Goal: Task Accomplishment & Management: Use online tool/utility

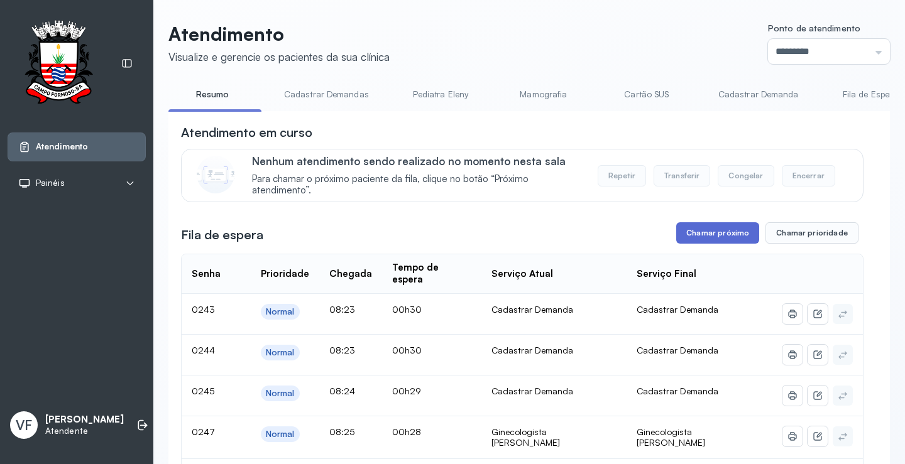
click at [714, 231] on button "Chamar próximo" at bounding box center [717, 232] width 83 height 21
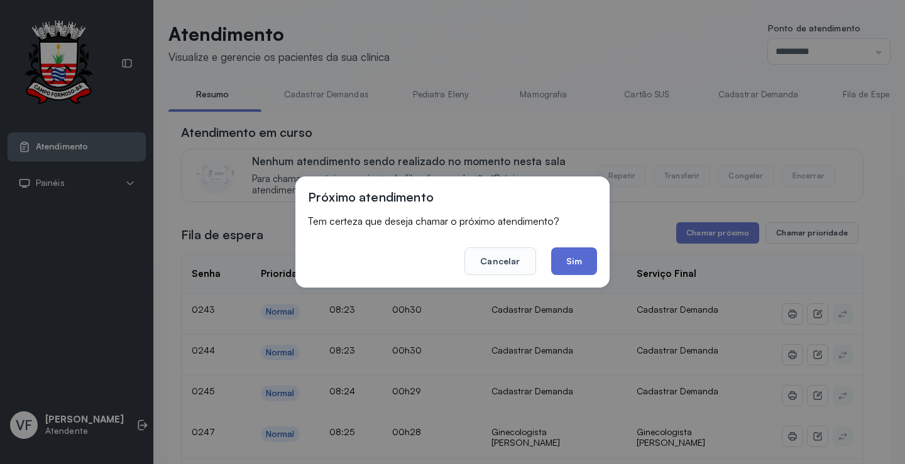
click at [578, 254] on button "Sim" at bounding box center [574, 262] width 46 height 28
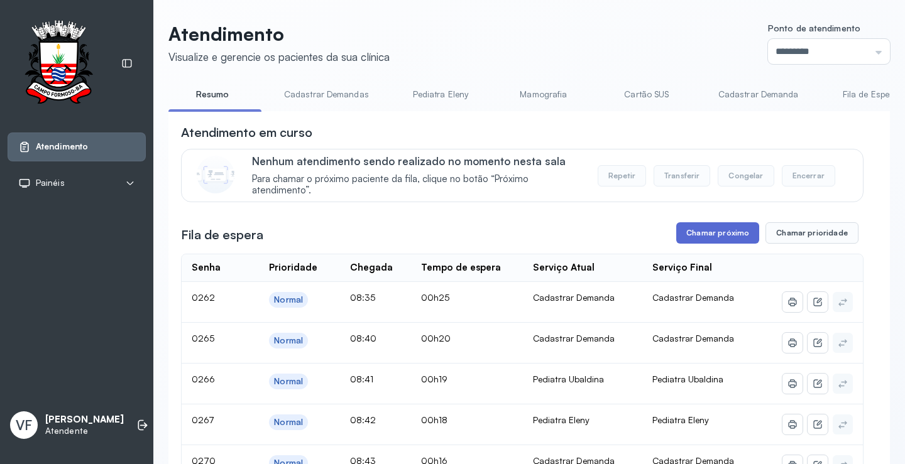
click at [707, 229] on button "Chamar próximo" at bounding box center [717, 232] width 83 height 21
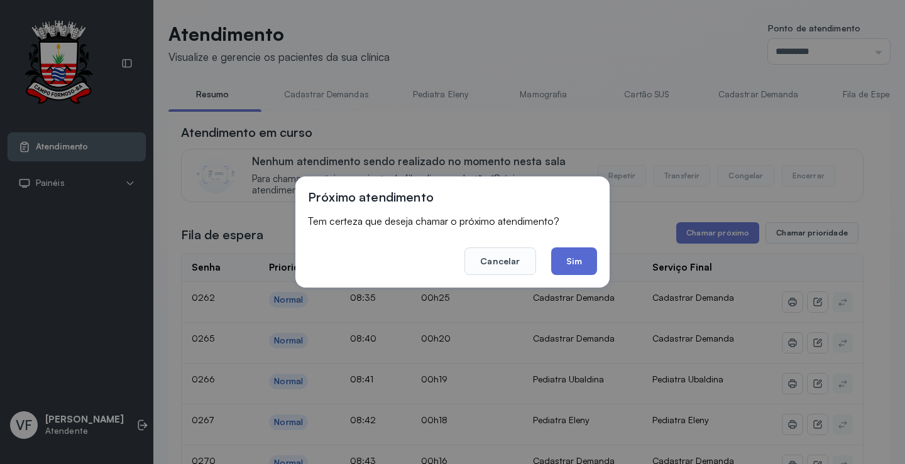
click at [576, 261] on button "Sim" at bounding box center [574, 262] width 46 height 28
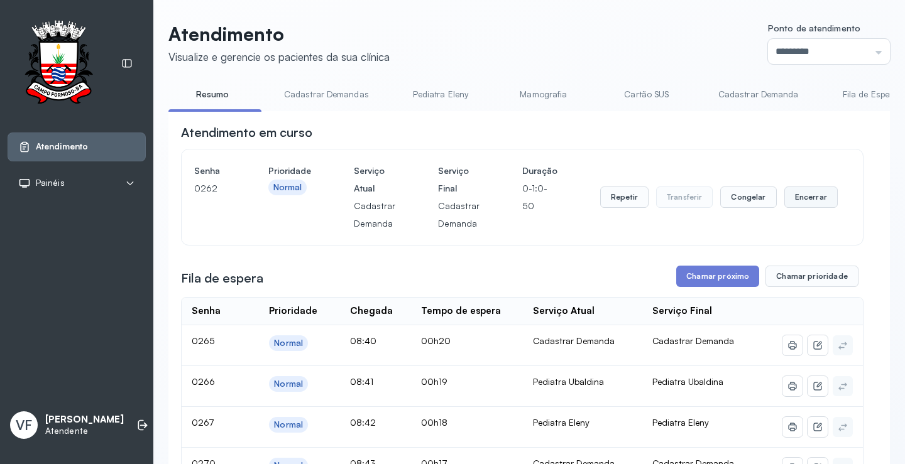
click at [797, 199] on button "Encerrar" at bounding box center [810, 197] width 53 height 21
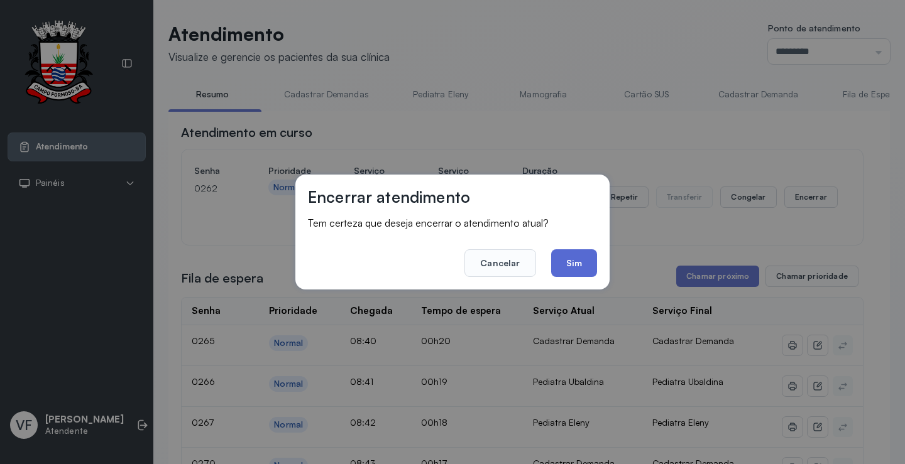
click at [576, 263] on button "Sim" at bounding box center [574, 263] width 46 height 28
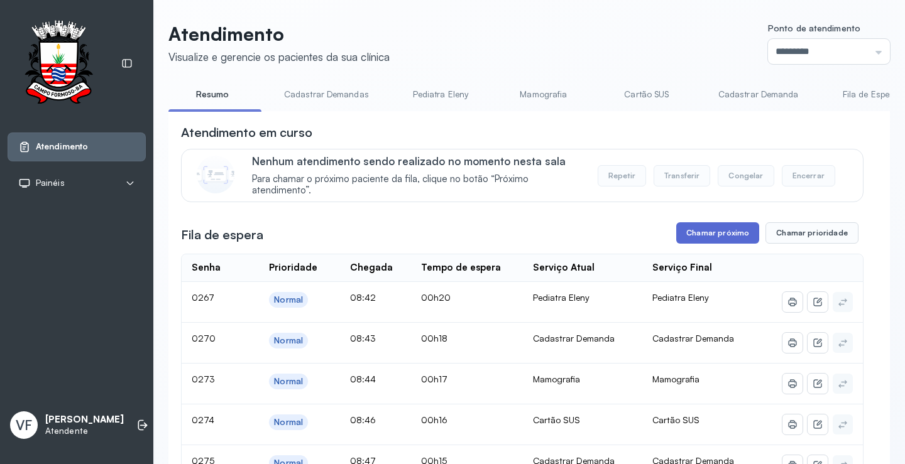
click at [717, 232] on button "Chamar próximo" at bounding box center [717, 232] width 83 height 21
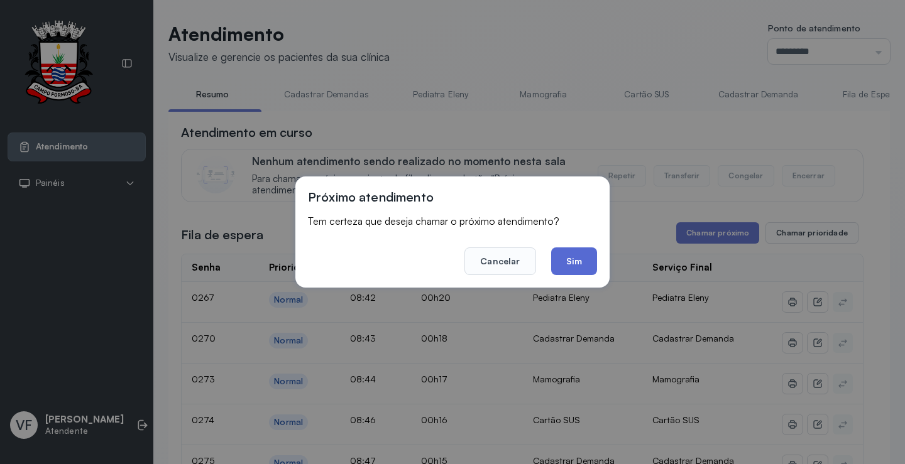
click at [584, 258] on button "Sim" at bounding box center [574, 262] width 46 height 28
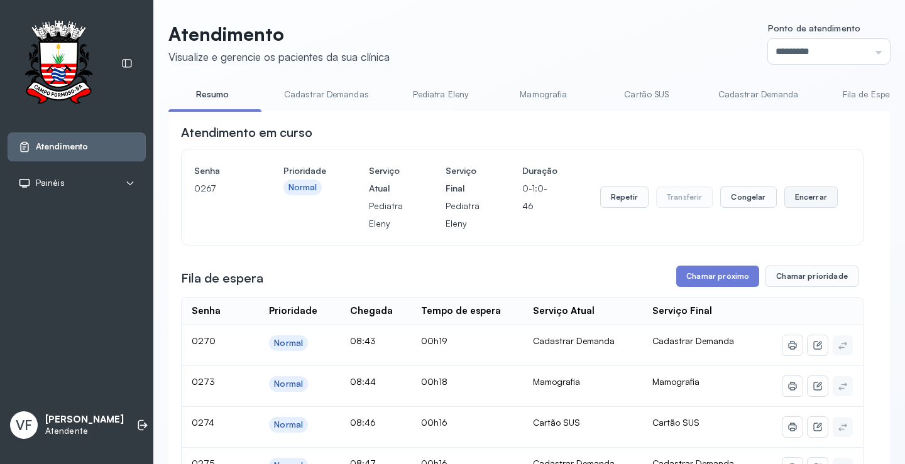
click at [805, 199] on button "Encerrar" at bounding box center [810, 197] width 53 height 21
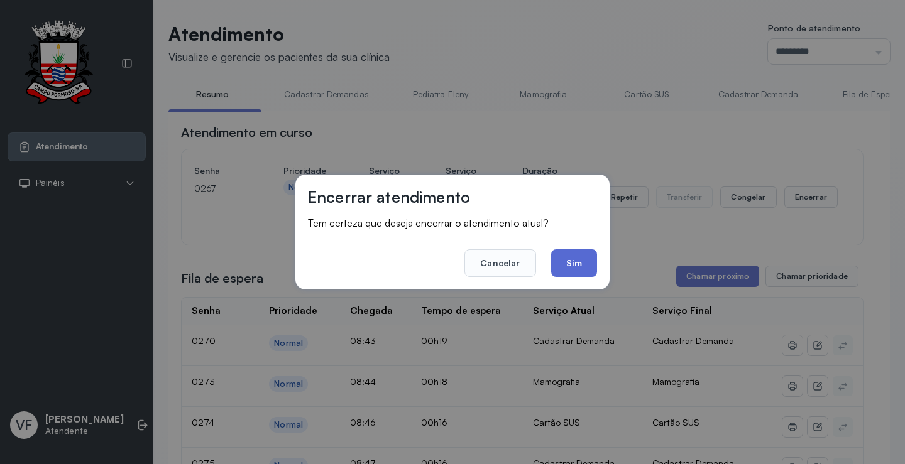
click at [575, 263] on button "Sim" at bounding box center [574, 263] width 46 height 28
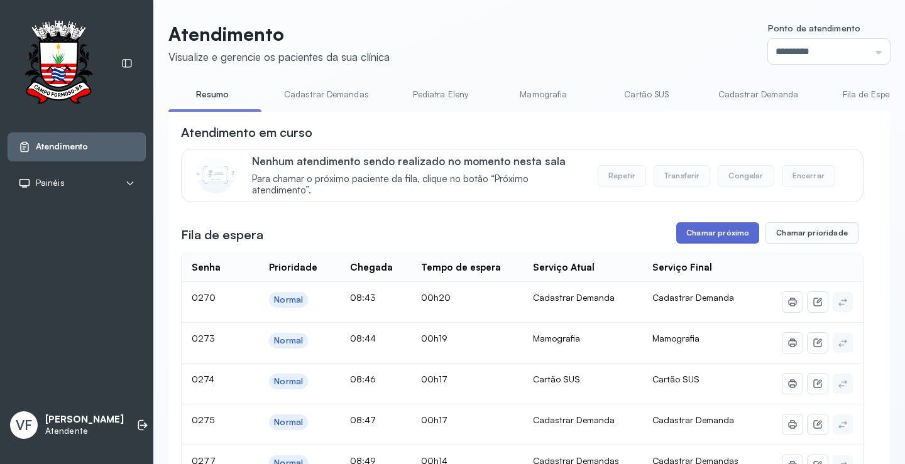
click at [708, 230] on button "Chamar próximo" at bounding box center [717, 232] width 83 height 21
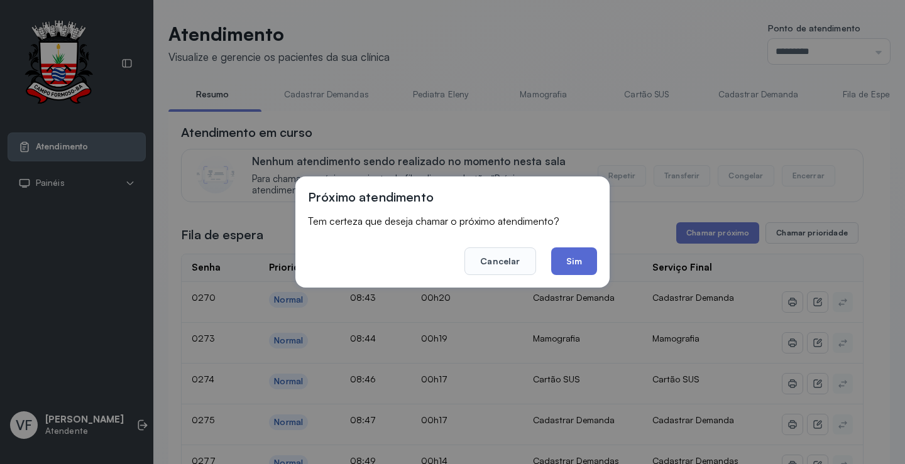
click at [571, 261] on button "Sim" at bounding box center [574, 262] width 46 height 28
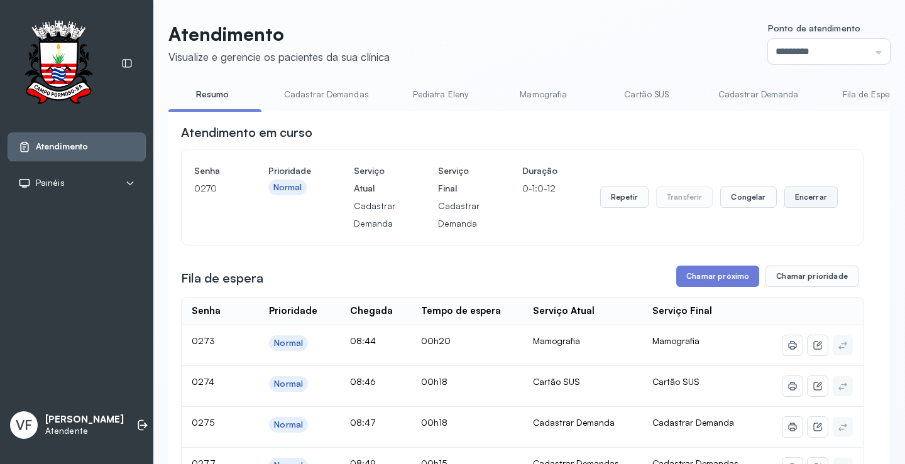
click at [798, 195] on button "Encerrar" at bounding box center [810, 197] width 53 height 21
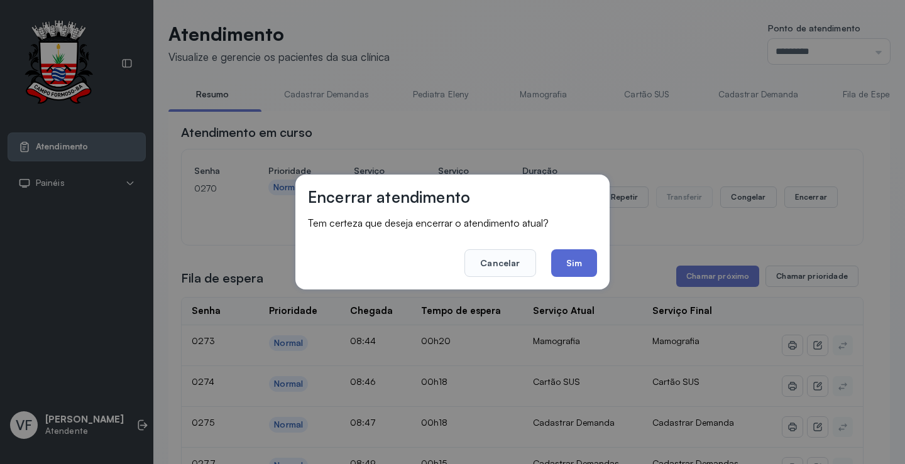
click at [572, 260] on button "Sim" at bounding box center [574, 263] width 46 height 28
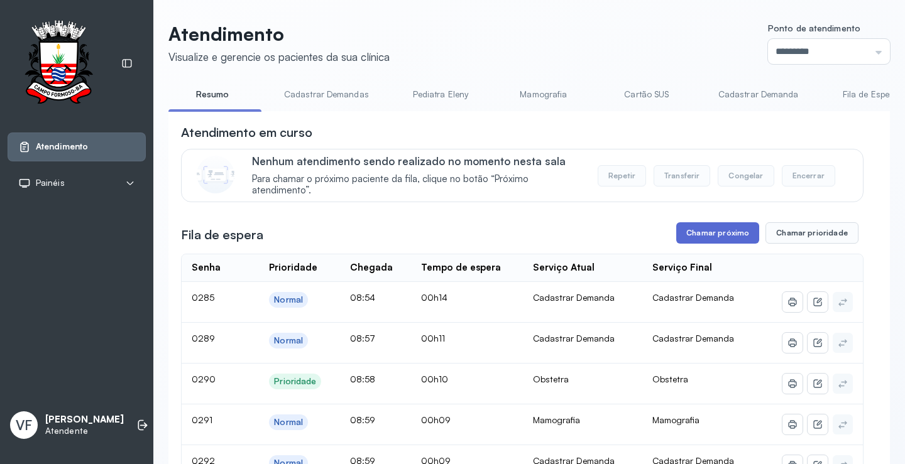
click at [709, 235] on button "Chamar próximo" at bounding box center [717, 232] width 83 height 21
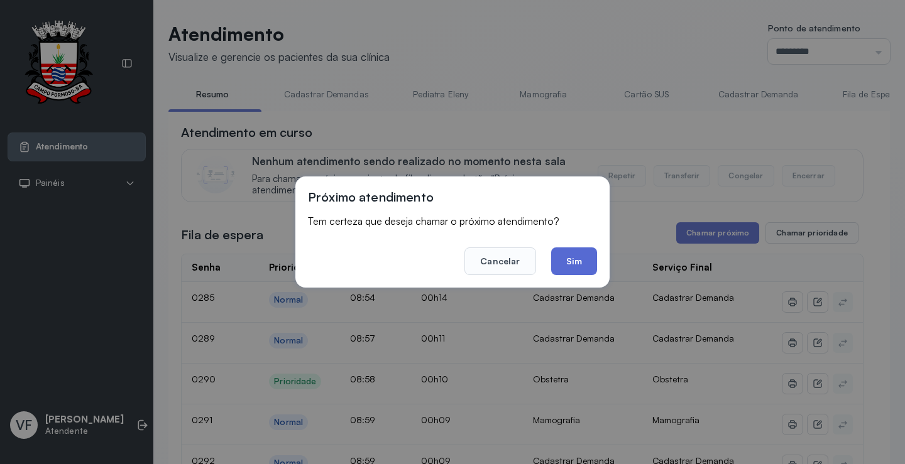
click at [570, 256] on button "Sim" at bounding box center [574, 262] width 46 height 28
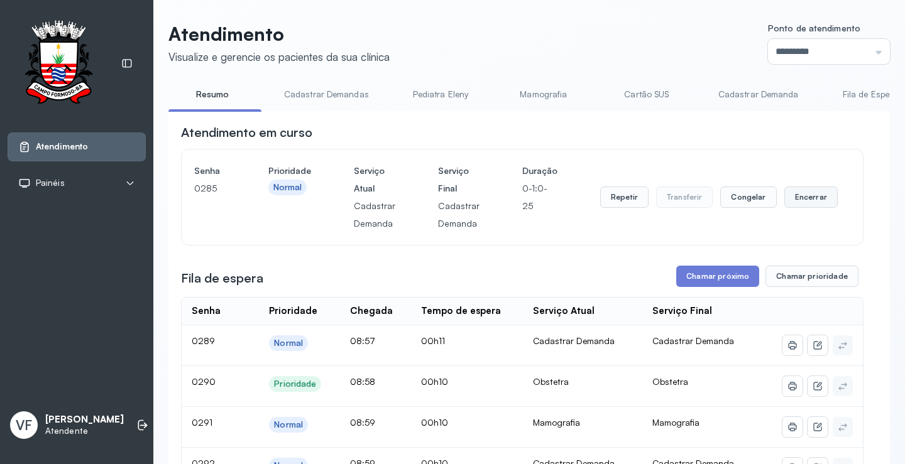
click at [799, 197] on button "Encerrar" at bounding box center [810, 197] width 53 height 21
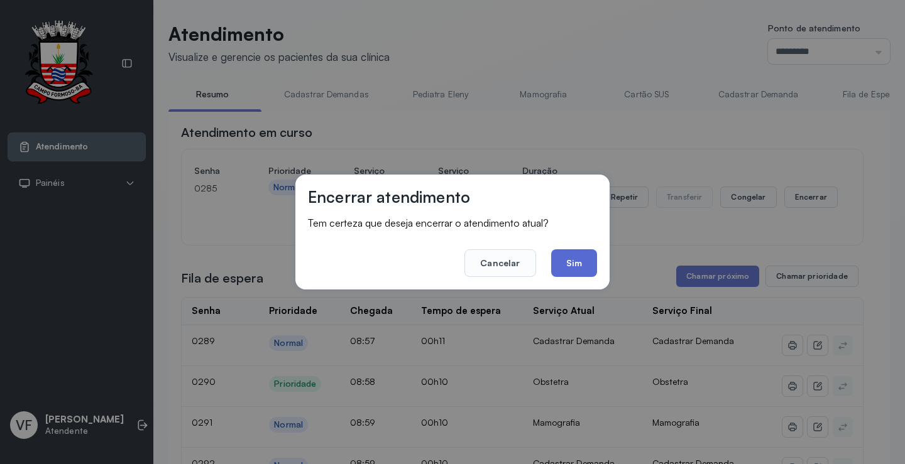
click at [566, 267] on button "Sim" at bounding box center [574, 263] width 46 height 28
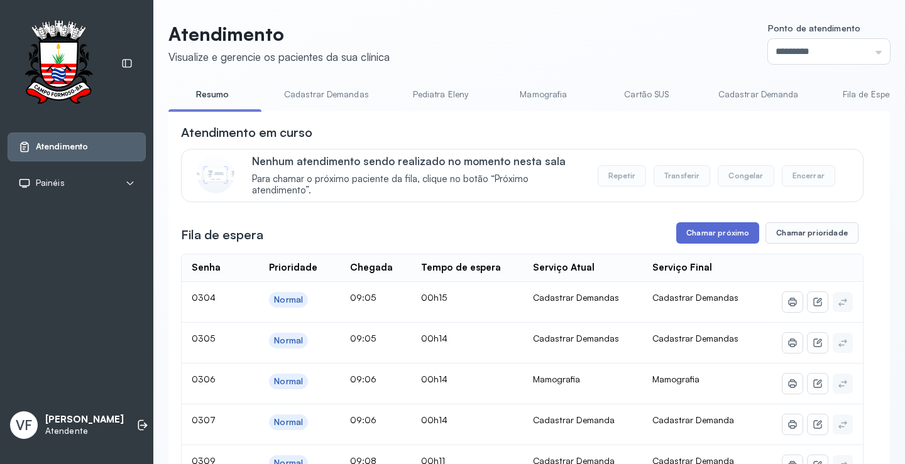
click at [715, 232] on button "Chamar próximo" at bounding box center [717, 232] width 83 height 21
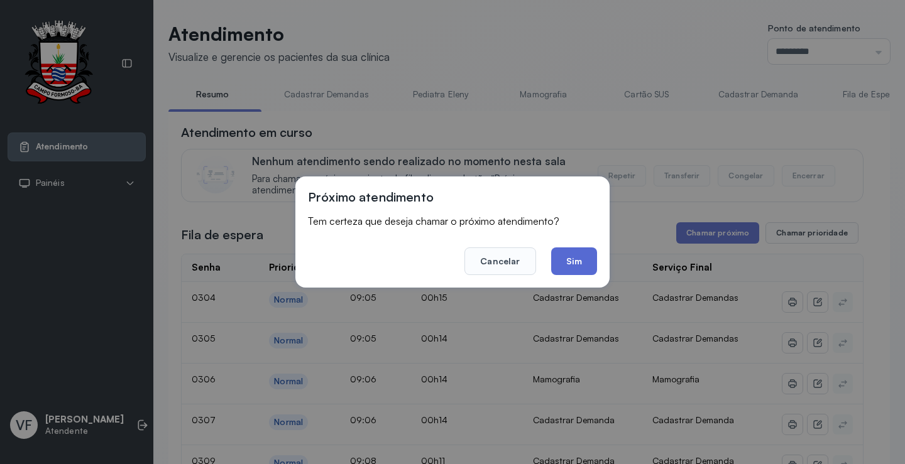
click at [581, 256] on button "Sim" at bounding box center [574, 262] width 46 height 28
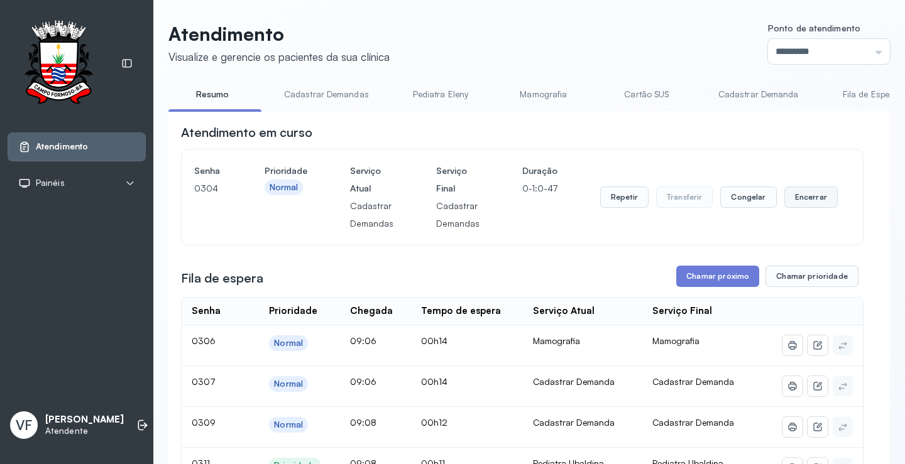
click at [804, 197] on button "Encerrar" at bounding box center [810, 197] width 53 height 21
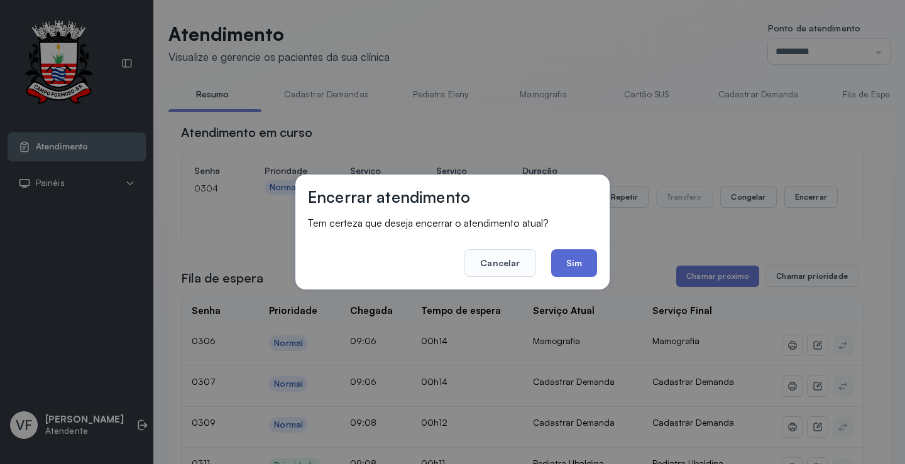
click at [569, 259] on button "Sim" at bounding box center [574, 263] width 46 height 28
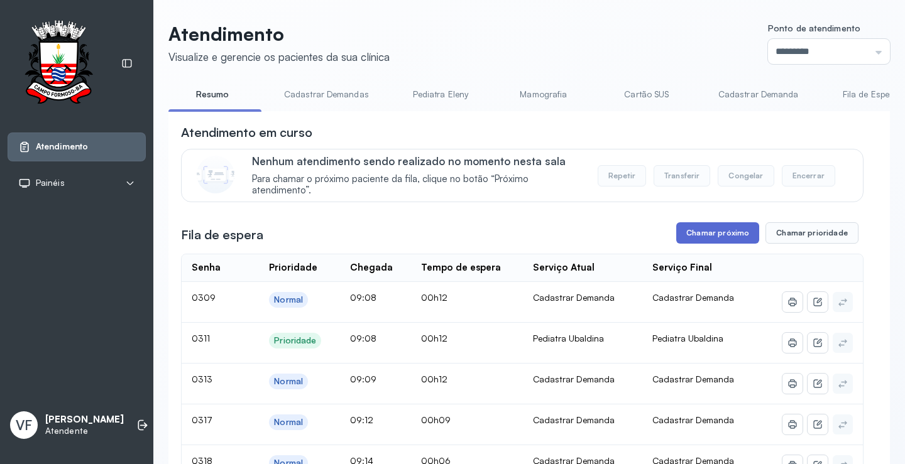
click at [717, 234] on button "Chamar próximo" at bounding box center [717, 232] width 83 height 21
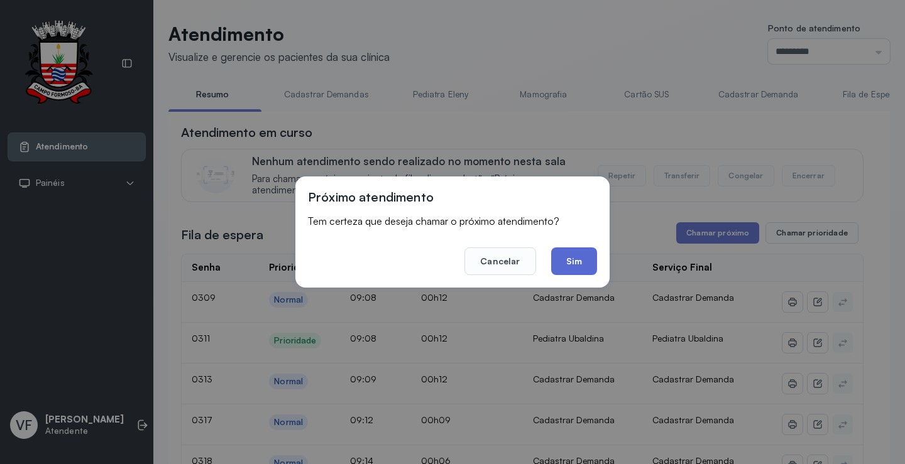
click at [571, 260] on button "Sim" at bounding box center [574, 262] width 46 height 28
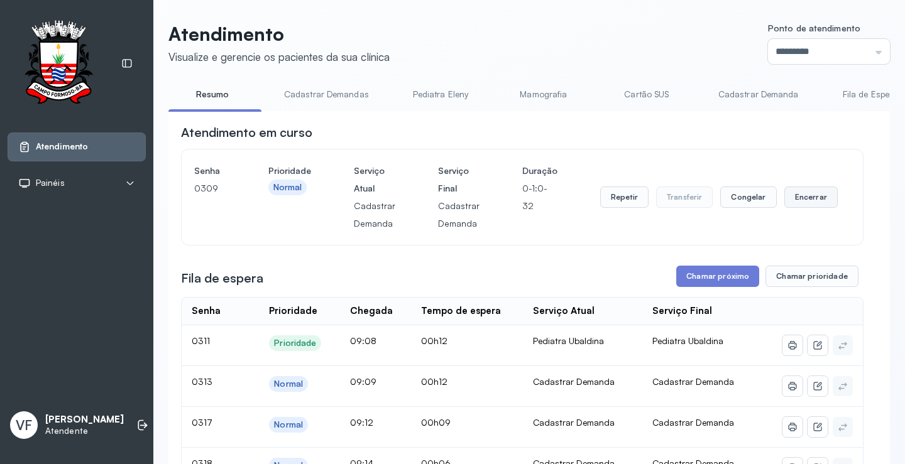
click at [802, 197] on button "Encerrar" at bounding box center [810, 197] width 53 height 21
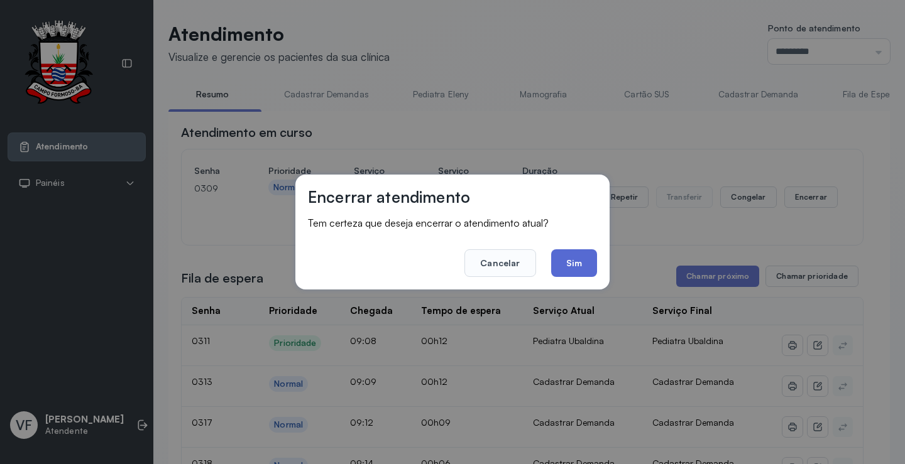
click at [579, 261] on button "Sim" at bounding box center [574, 263] width 46 height 28
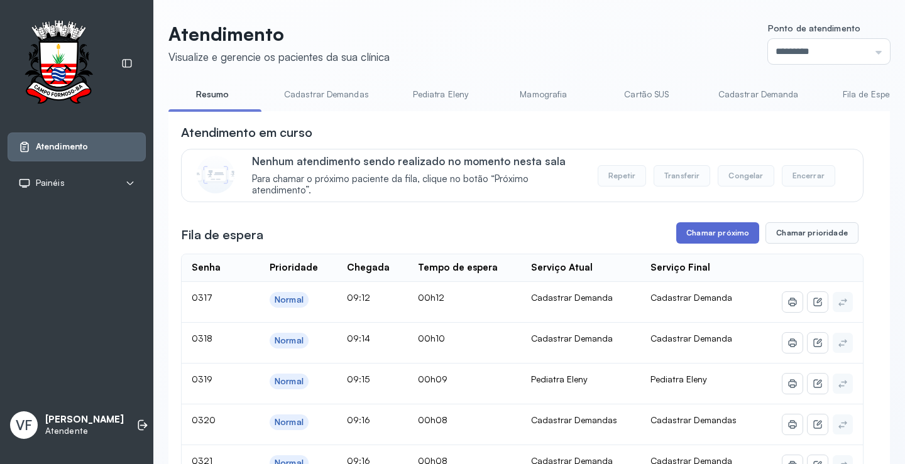
click at [704, 231] on button "Chamar próximo" at bounding box center [717, 232] width 83 height 21
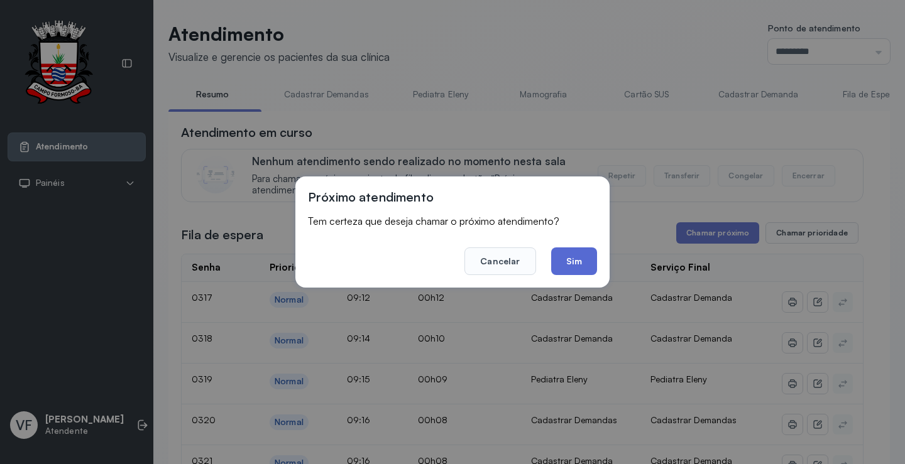
click at [579, 256] on button "Sim" at bounding box center [574, 262] width 46 height 28
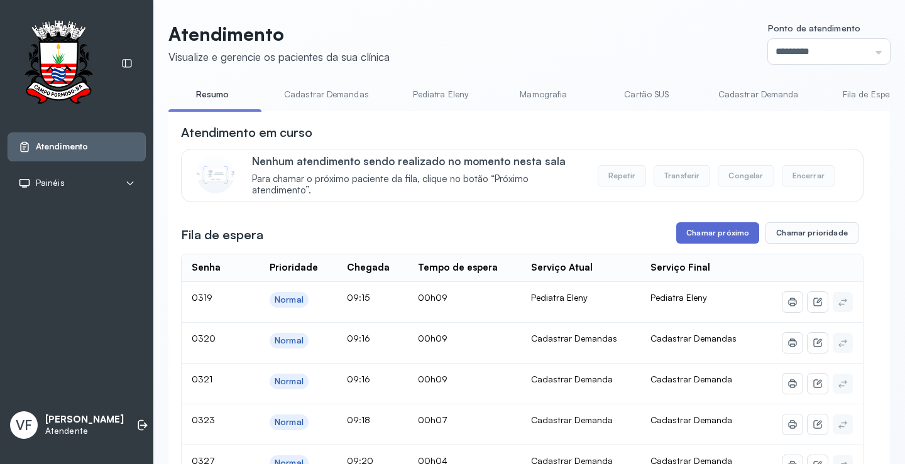
click at [704, 232] on button "Chamar próximo" at bounding box center [717, 232] width 83 height 21
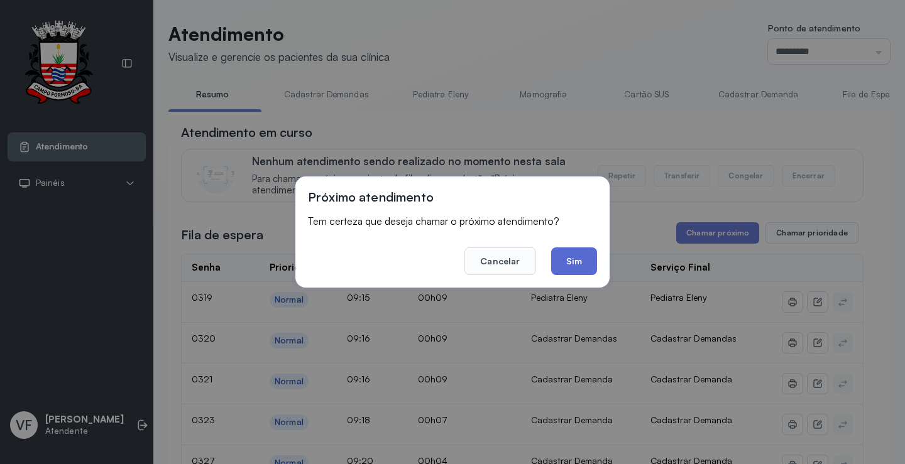
click at [584, 258] on button "Sim" at bounding box center [574, 262] width 46 height 28
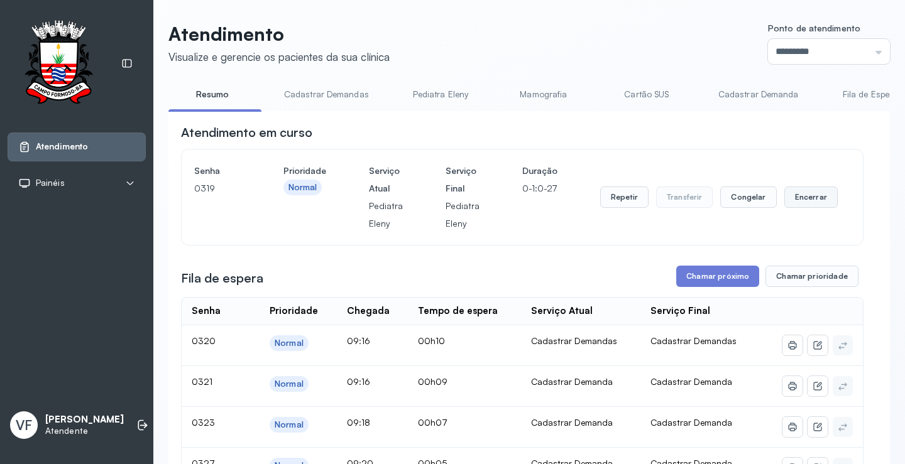
click at [806, 194] on button "Encerrar" at bounding box center [810, 197] width 53 height 21
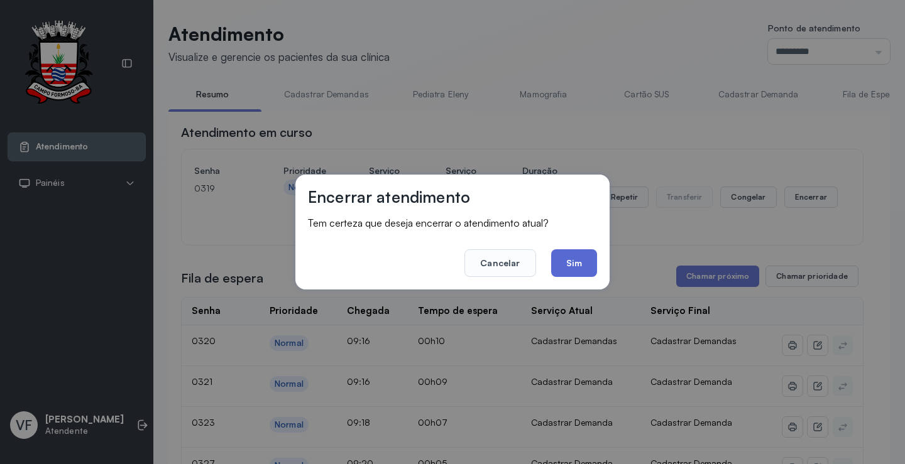
click at [570, 249] on button "Sim" at bounding box center [574, 263] width 46 height 28
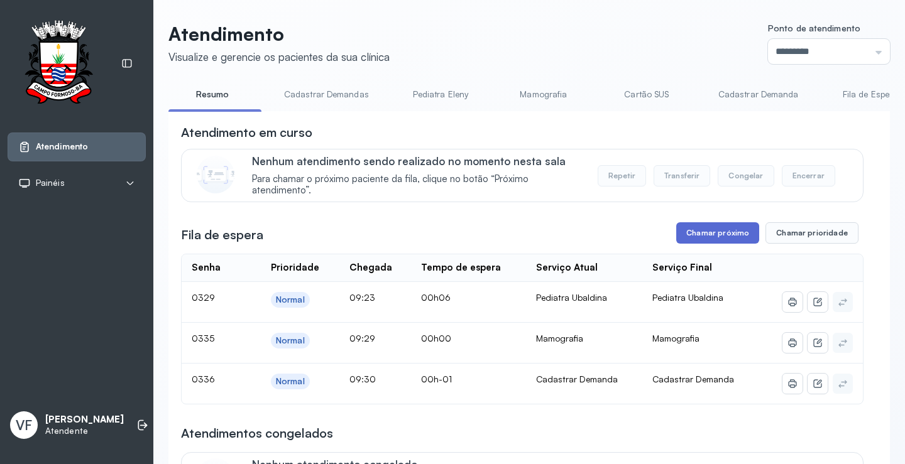
click at [716, 236] on button "Chamar próximo" at bounding box center [717, 232] width 83 height 21
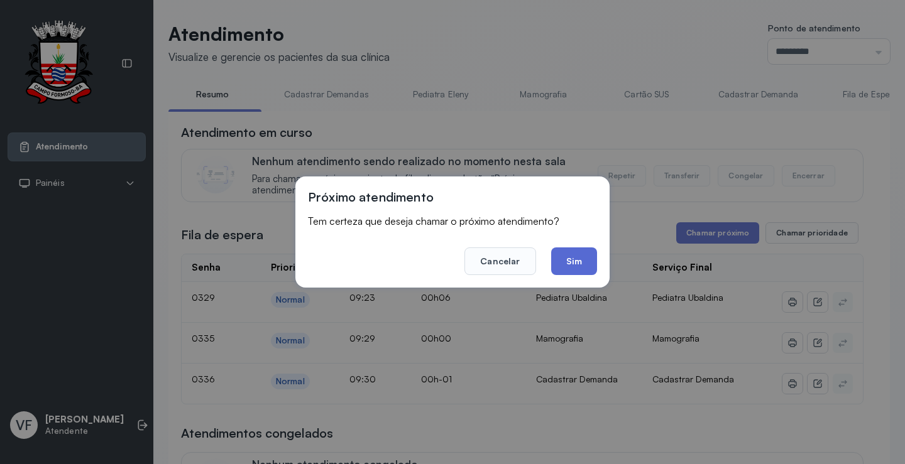
click at [572, 266] on button "Sim" at bounding box center [574, 262] width 46 height 28
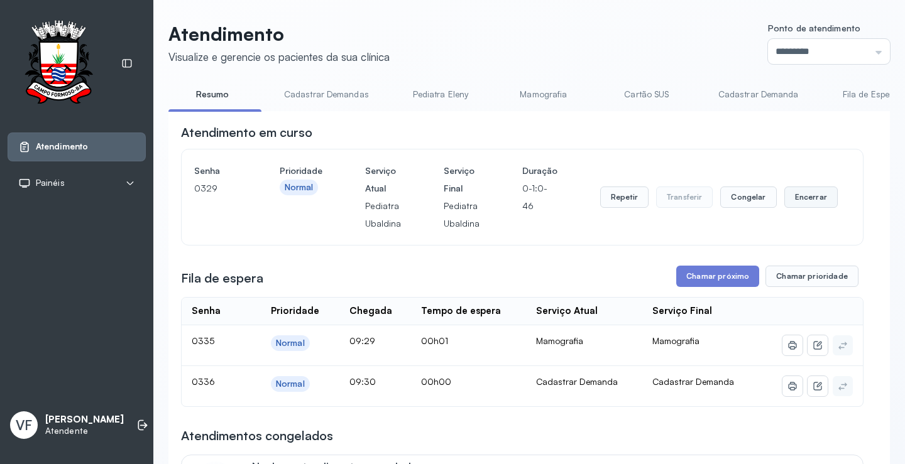
click at [803, 197] on button "Encerrar" at bounding box center [810, 197] width 53 height 21
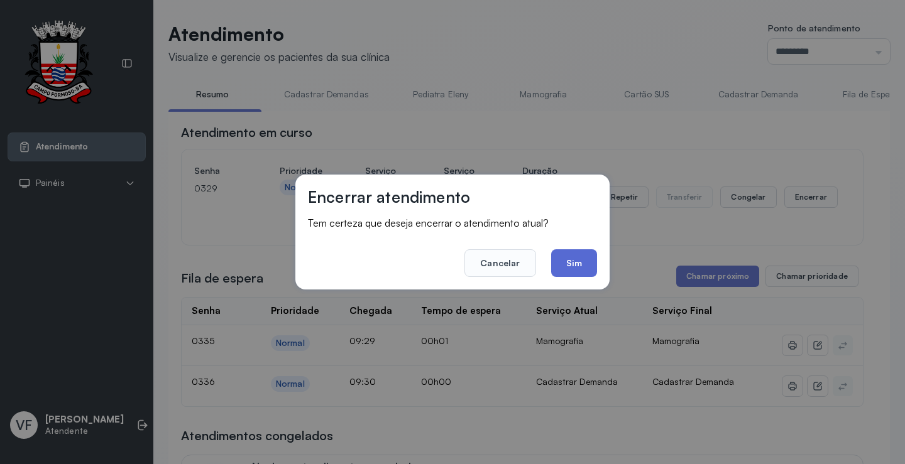
click at [572, 253] on button "Sim" at bounding box center [574, 263] width 46 height 28
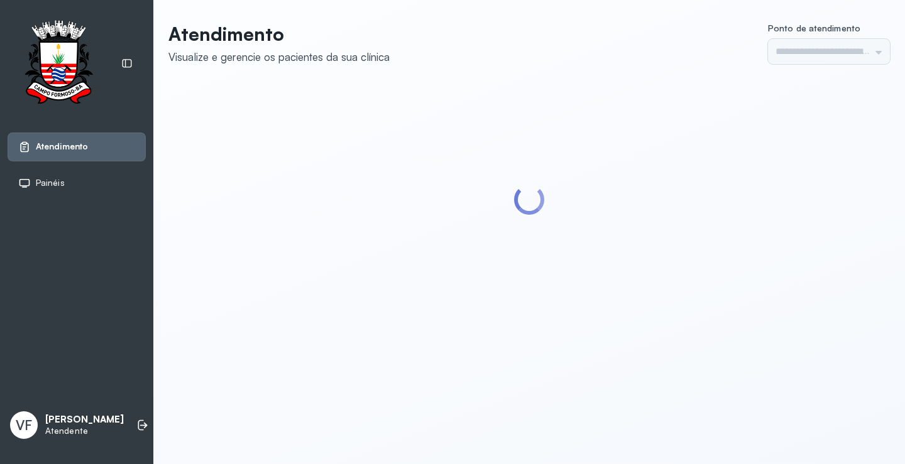
type input "*********"
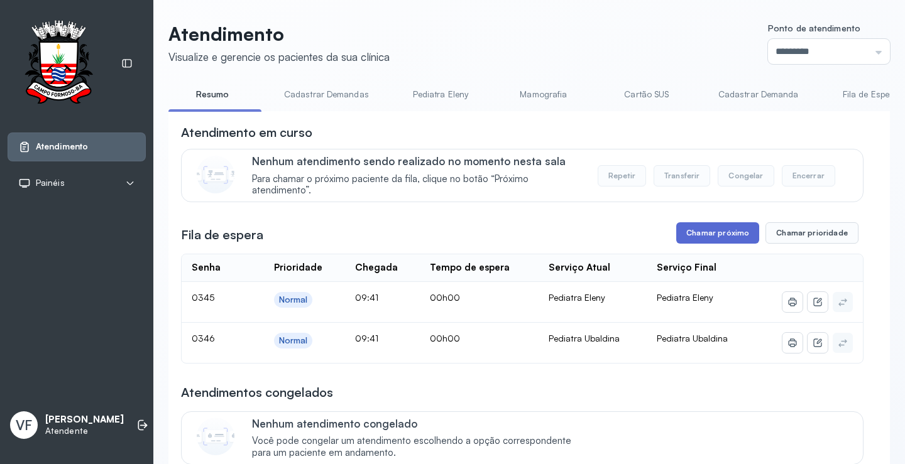
click at [708, 232] on button "Chamar próximo" at bounding box center [717, 232] width 83 height 21
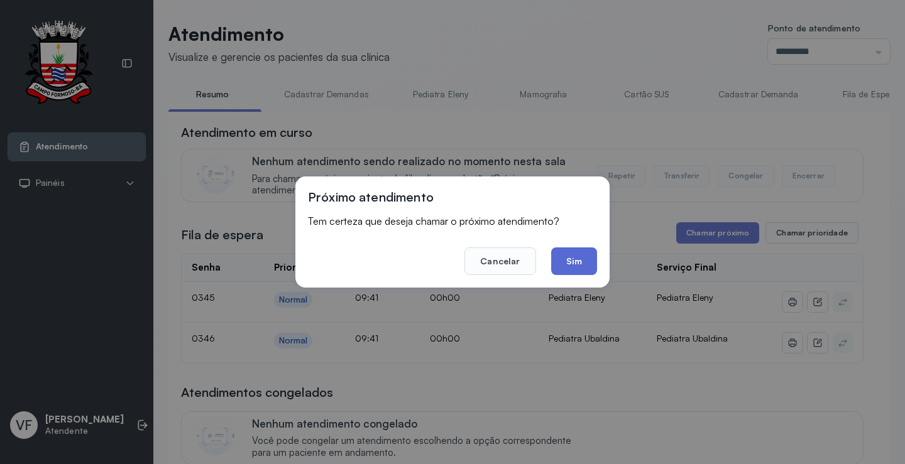
click at [574, 263] on button "Sim" at bounding box center [574, 262] width 46 height 28
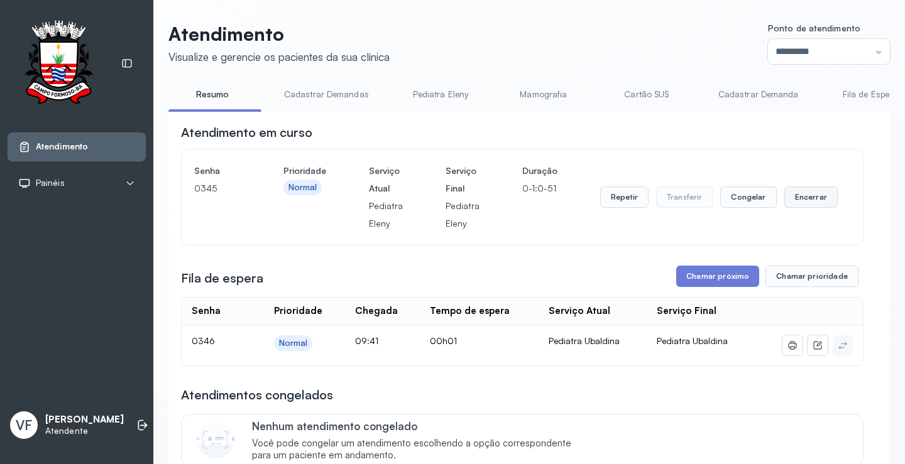
click at [802, 199] on button "Encerrar" at bounding box center [810, 197] width 53 height 21
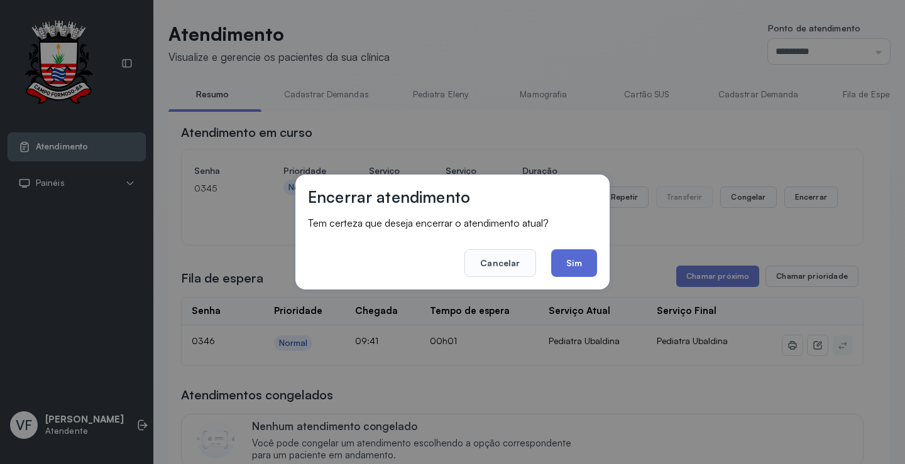
click at [572, 266] on button "Sim" at bounding box center [574, 263] width 46 height 28
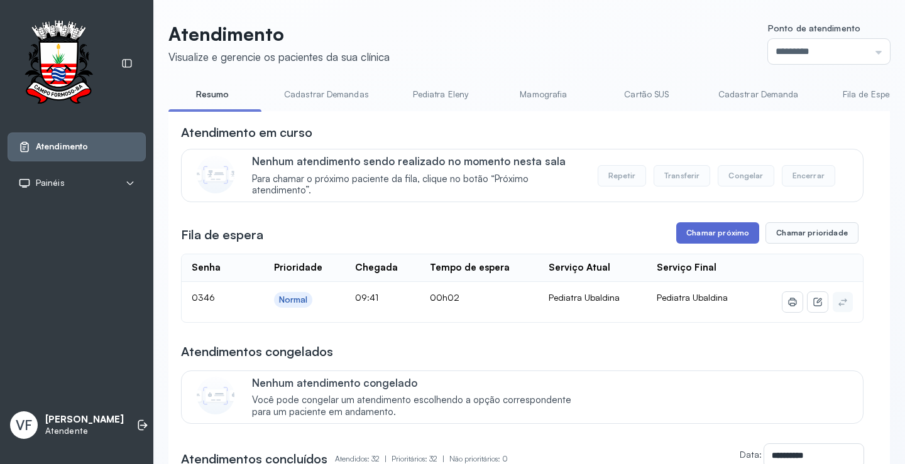
click at [707, 234] on button "Chamar próximo" at bounding box center [717, 232] width 83 height 21
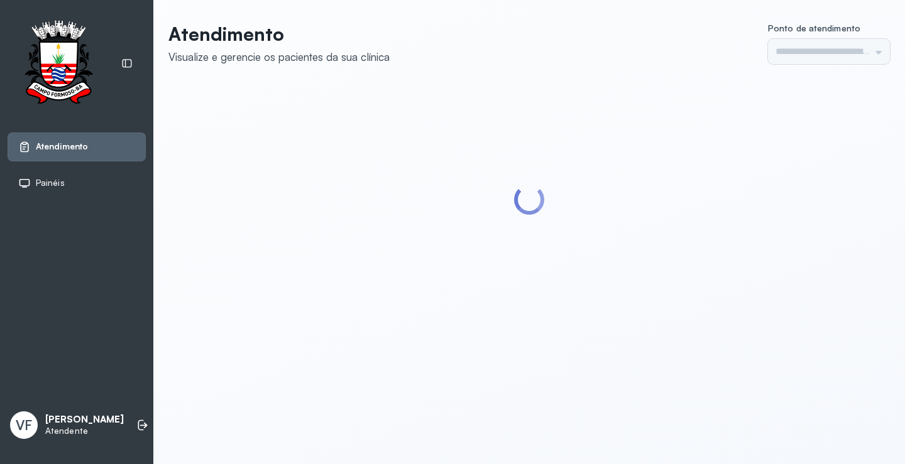
type input "*********"
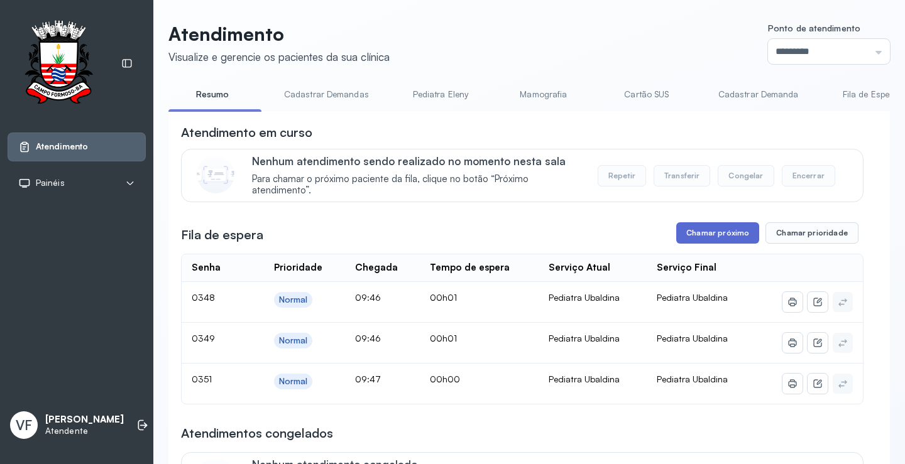
click at [714, 236] on button "Chamar próximo" at bounding box center [717, 232] width 83 height 21
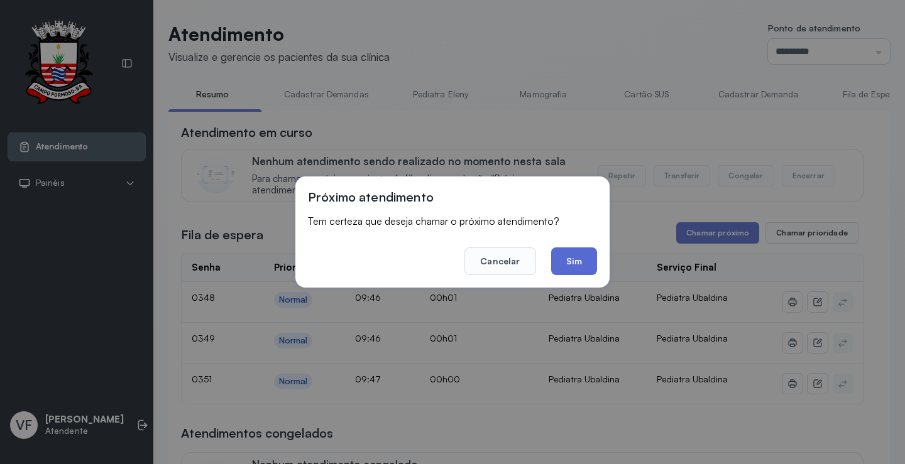
click at [574, 254] on button "Sim" at bounding box center [574, 262] width 46 height 28
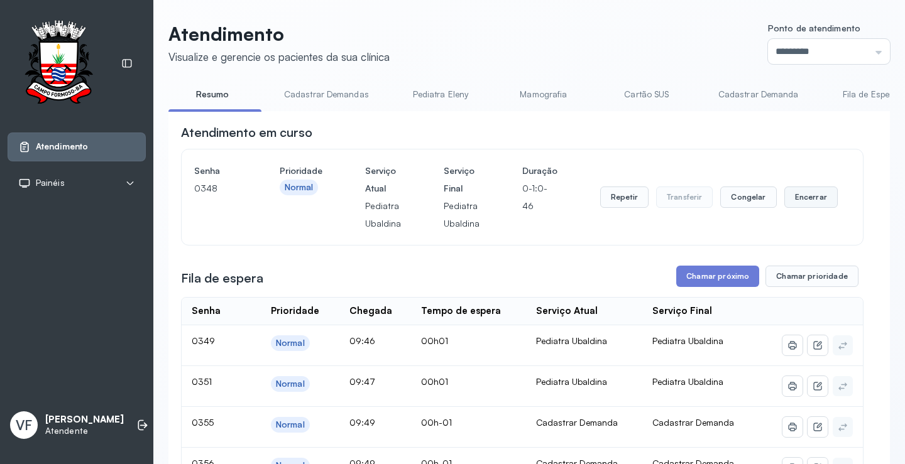
click at [802, 199] on button "Encerrar" at bounding box center [810, 197] width 53 height 21
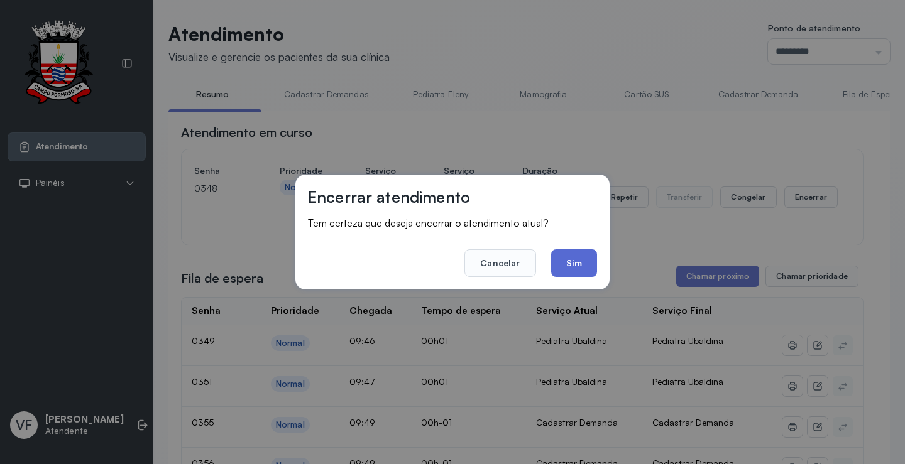
click at [563, 255] on button "Sim" at bounding box center [574, 263] width 46 height 28
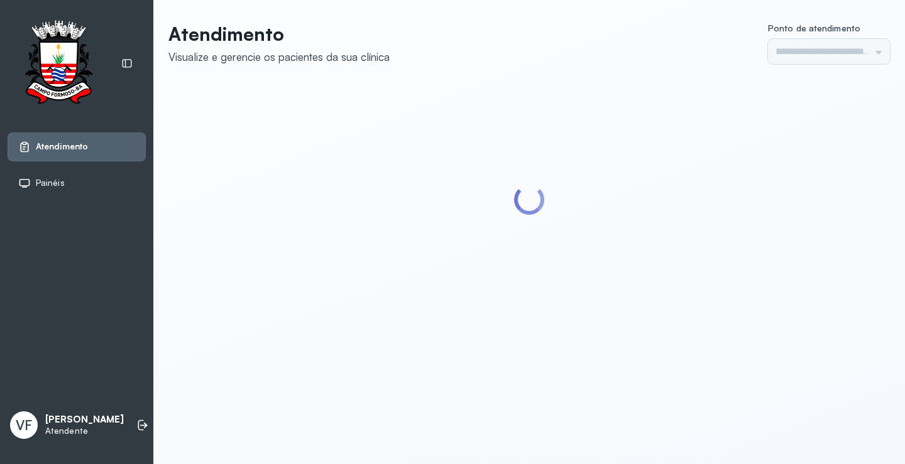
type input "*********"
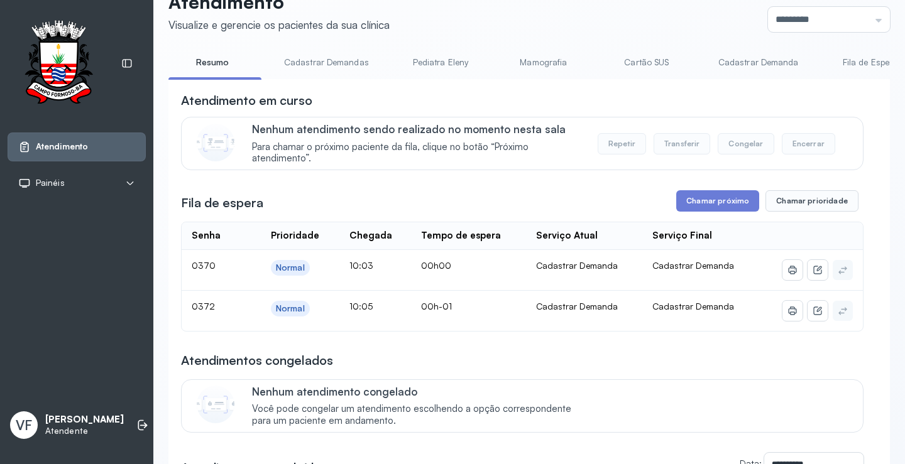
scroll to position [63, 0]
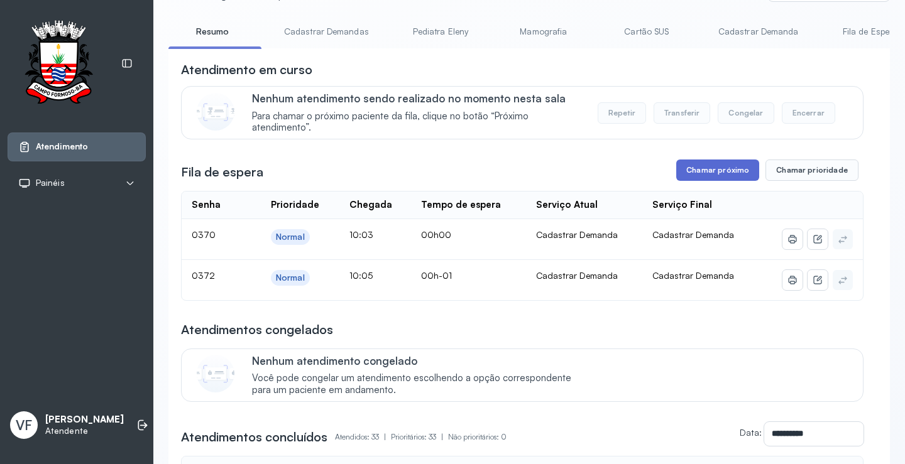
click at [705, 180] on button "Chamar próximo" at bounding box center [717, 170] width 83 height 21
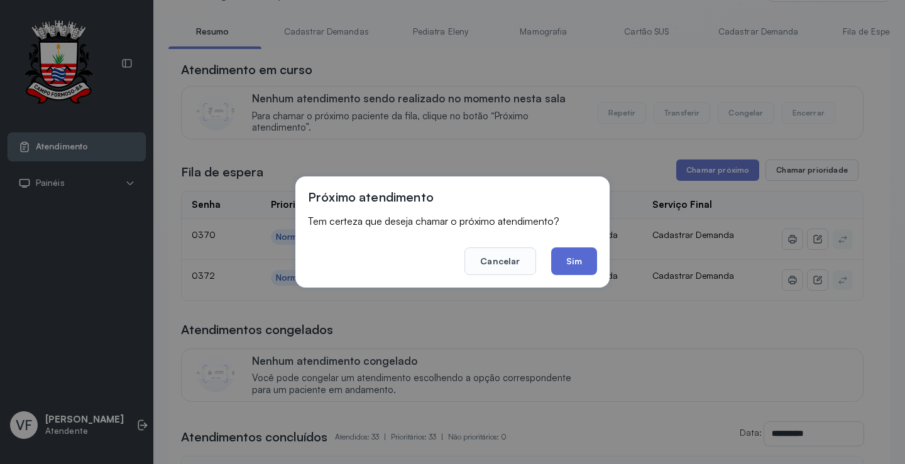
click at [569, 259] on button "Sim" at bounding box center [574, 262] width 46 height 28
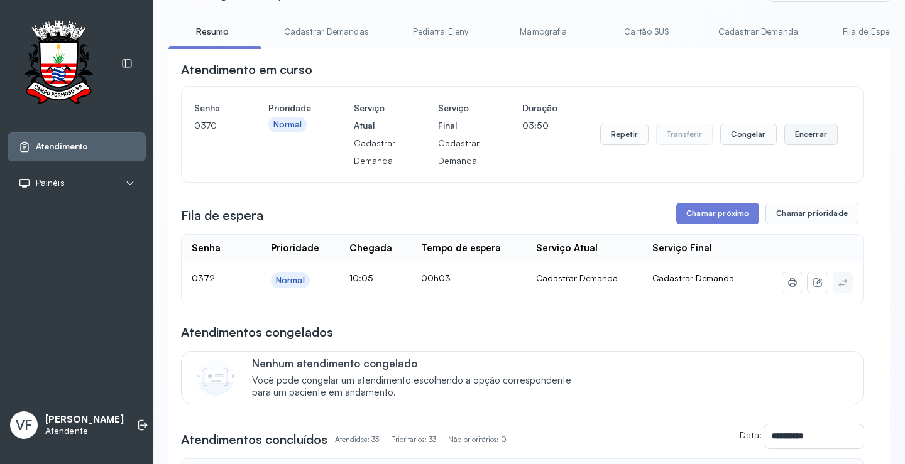
click at [788, 138] on button "Encerrar" at bounding box center [810, 134] width 53 height 21
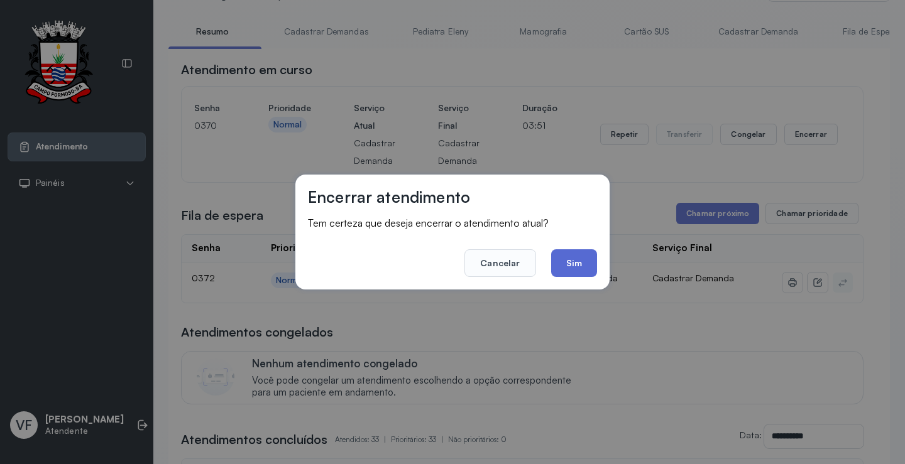
click at [579, 257] on button "Sim" at bounding box center [574, 263] width 46 height 28
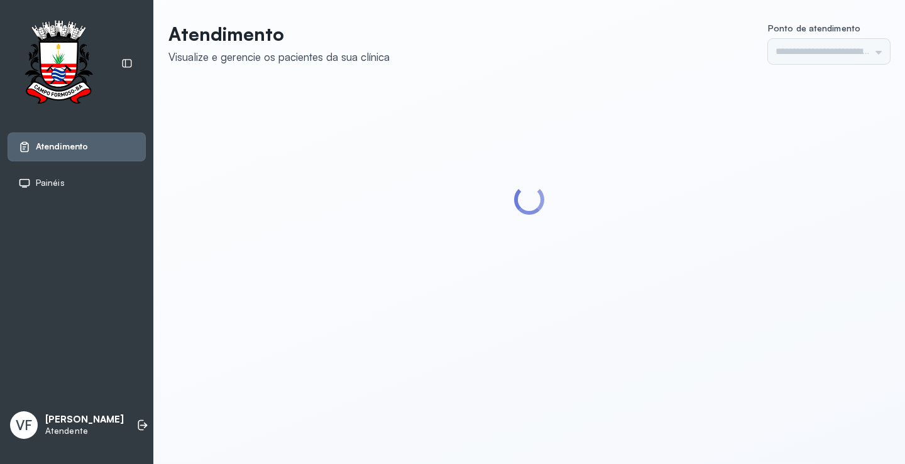
type input "*********"
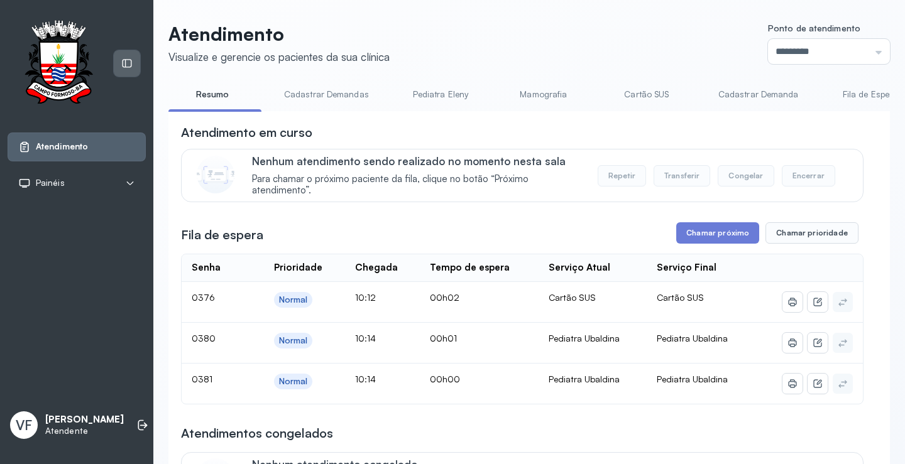
click at [117, 67] on div at bounding box center [127, 63] width 26 height 26
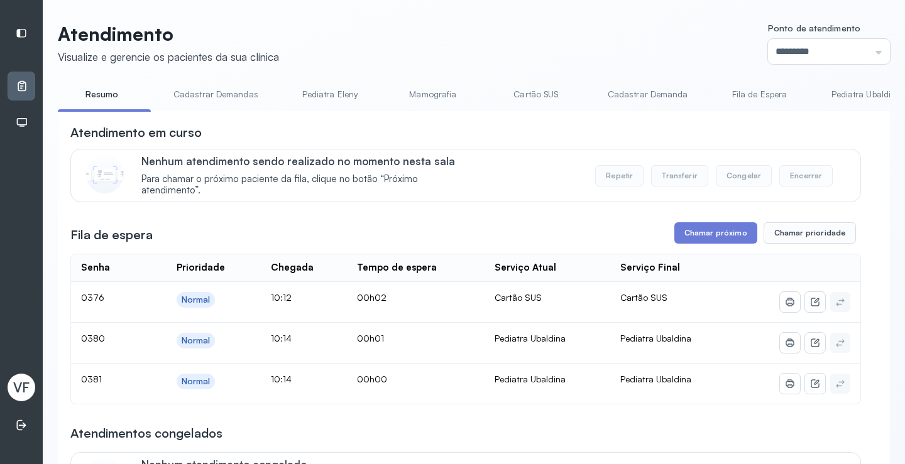
click at [857, 97] on link "Pediatra Ubaldina" at bounding box center [866, 94] width 95 height 21
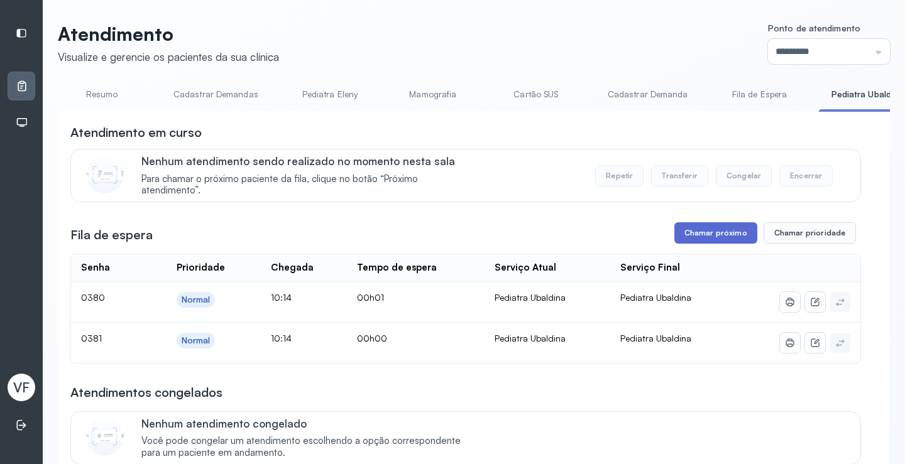
click at [721, 244] on button "Chamar próximo" at bounding box center [715, 232] width 83 height 21
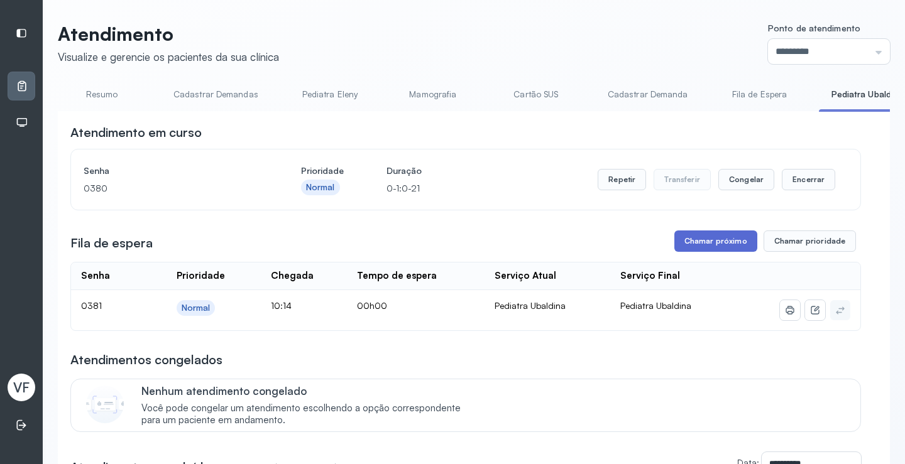
click at [674, 250] on button "Chamar próximo" at bounding box center [715, 241] width 83 height 21
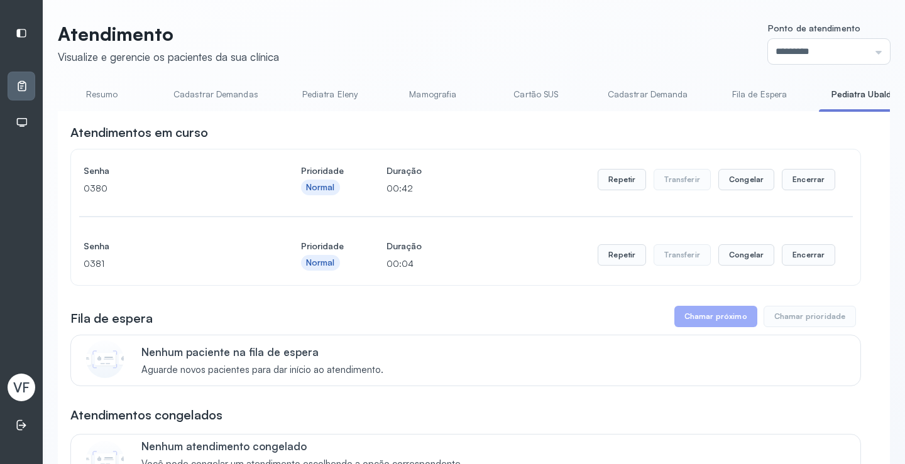
click at [793, 168] on div "Repetir Transferir Congelar Encerrar" at bounding box center [715, 179] width 237 height 35
click at [782, 185] on button "Encerrar" at bounding box center [808, 179] width 53 height 21
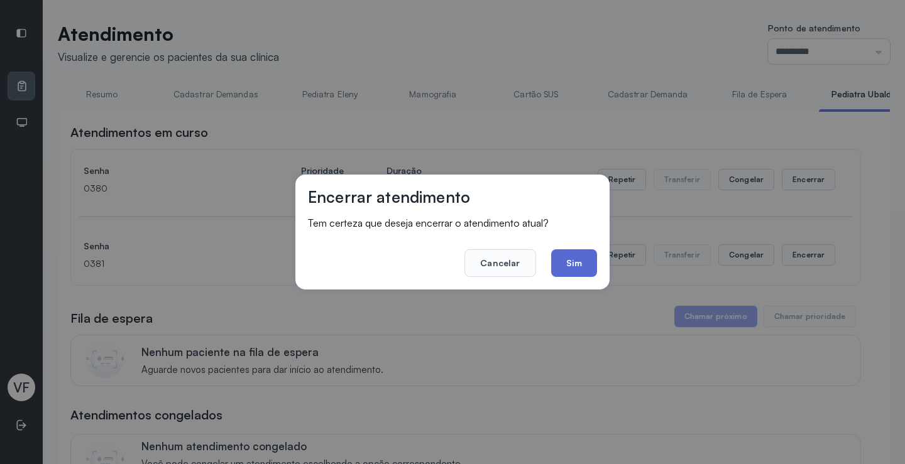
click at [566, 253] on button "Sim" at bounding box center [574, 263] width 46 height 28
